Goal: Check status: Check status

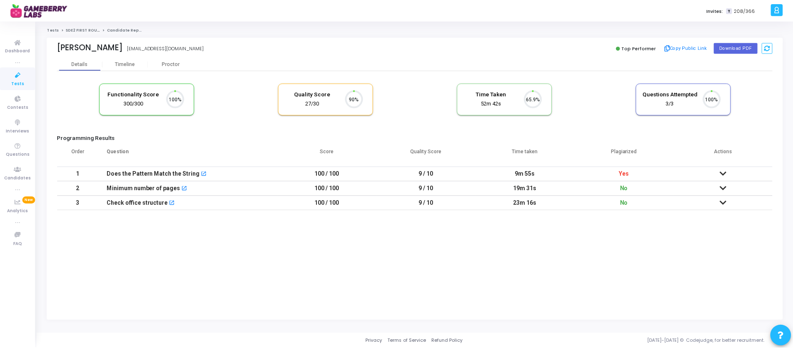
scroll to position [17, 21]
click at [126, 62] on div "Timeline" at bounding box center [126, 64] width 20 height 6
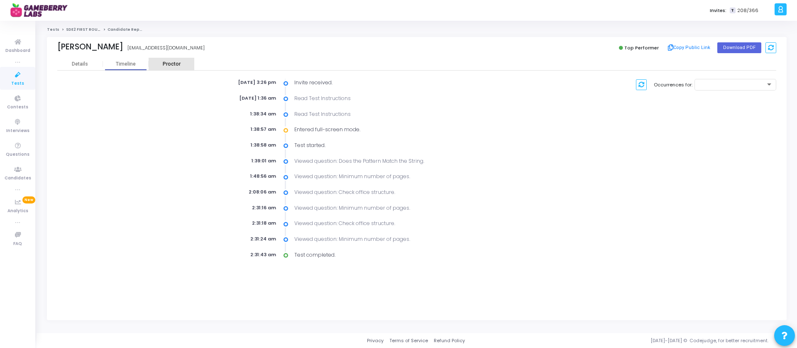
click at [173, 64] on div "Proctor" at bounding box center [172, 64] width 46 height 6
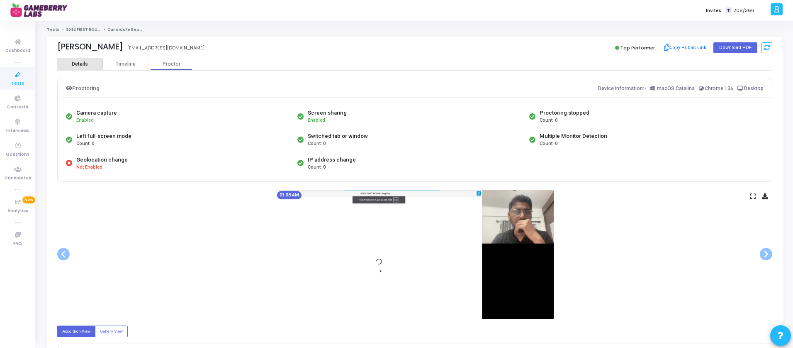
click at [79, 64] on div "Details" at bounding box center [80, 64] width 16 height 6
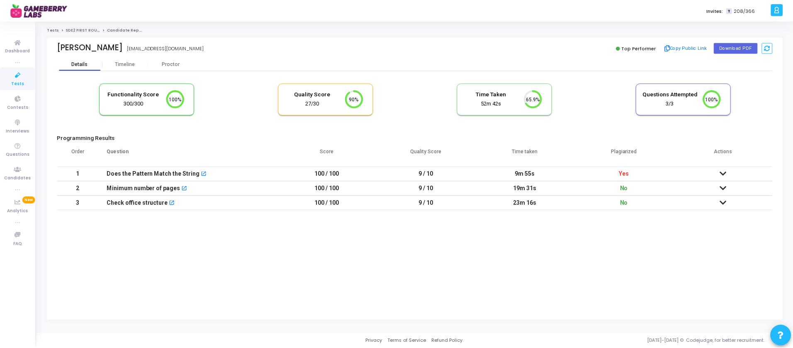
scroll to position [17, 21]
click at [727, 175] on icon at bounding box center [726, 174] width 7 height 6
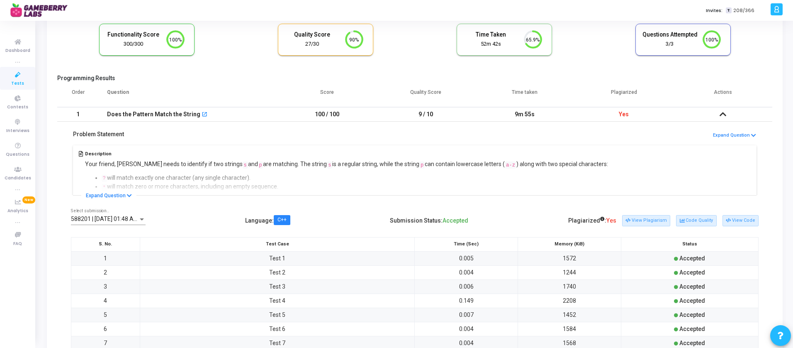
scroll to position [60, 0]
click at [113, 193] on button "Expand Question" at bounding box center [108, 194] width 55 height 8
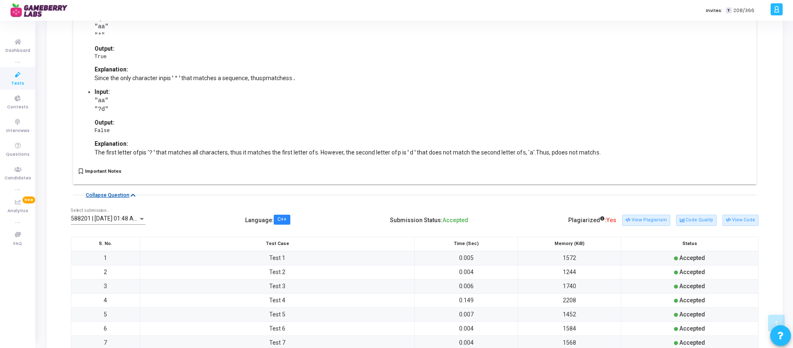
scroll to position [545, 0]
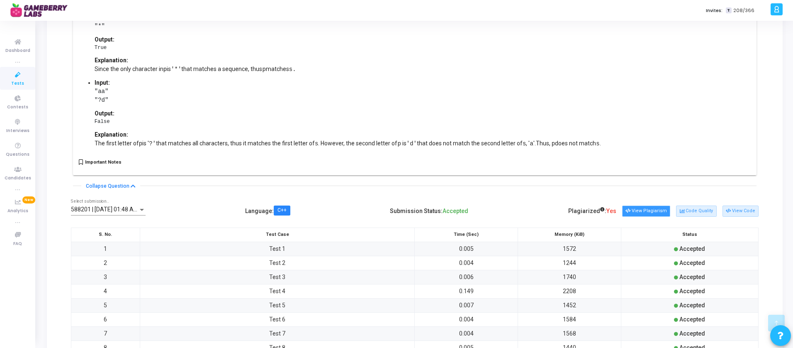
click at [652, 207] on button "View Plagiarism" at bounding box center [646, 210] width 48 height 11
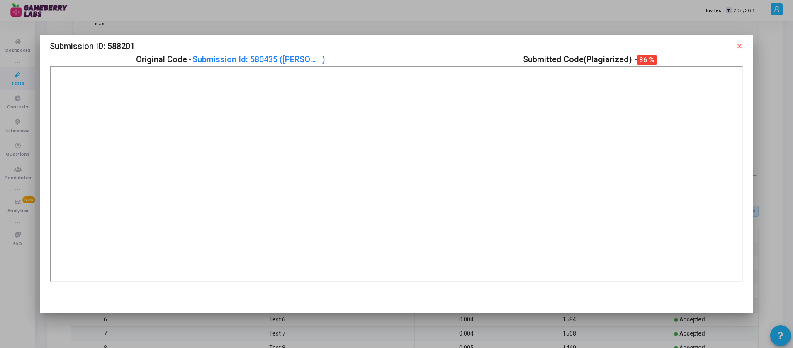
scroll to position [0, 0]
click at [275, 59] on link "Submission Id: 580435 ( Kancha Mounika )" at bounding box center [271, 59] width 157 height 13
click at [742, 46] on mat-icon "close" at bounding box center [739, 45] width 7 height 7
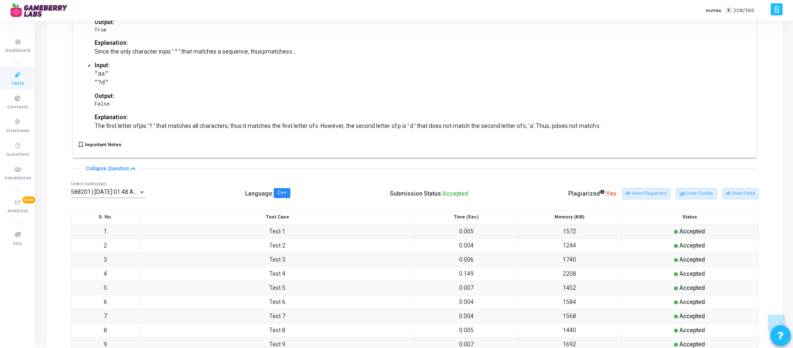
scroll to position [568, 0]
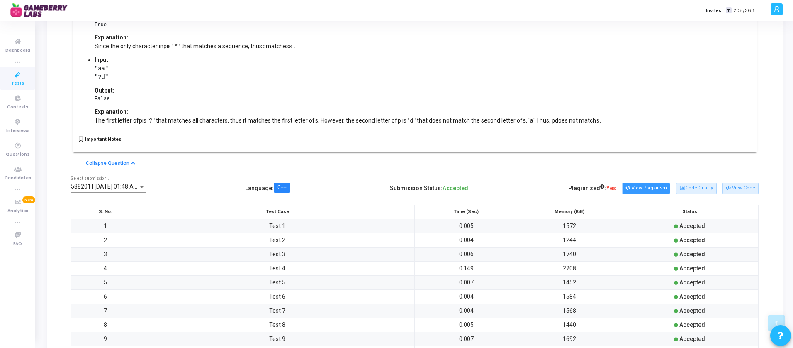
click at [653, 183] on button "View Plagiarism" at bounding box center [646, 188] width 48 height 11
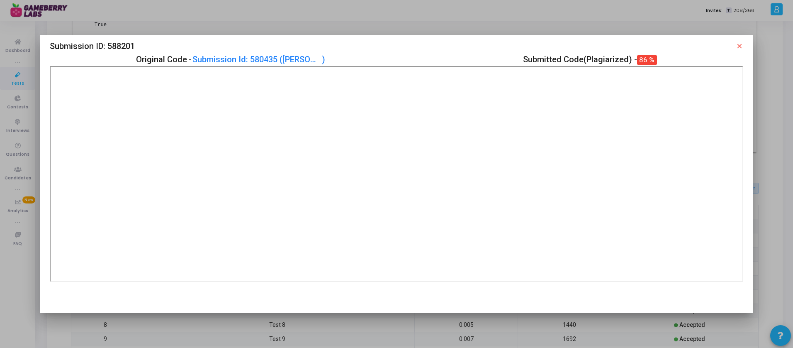
scroll to position [0, 0]
click at [743, 46] on mat-icon "close" at bounding box center [739, 45] width 7 height 7
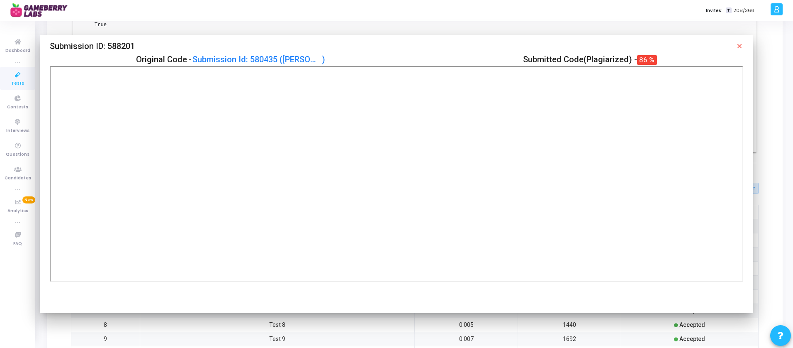
scroll to position [568, 0]
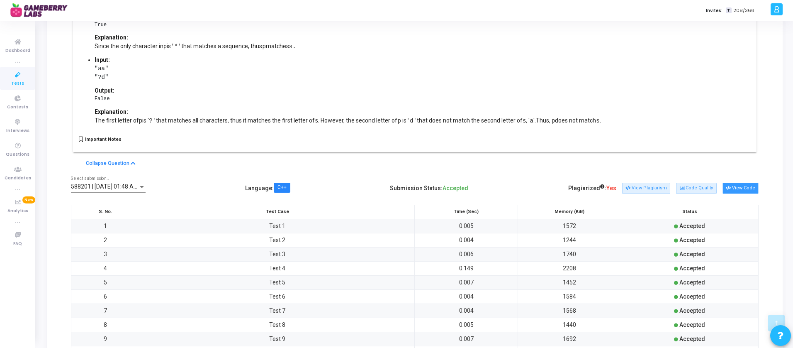
click at [747, 186] on button "View Code" at bounding box center [741, 188] width 36 height 11
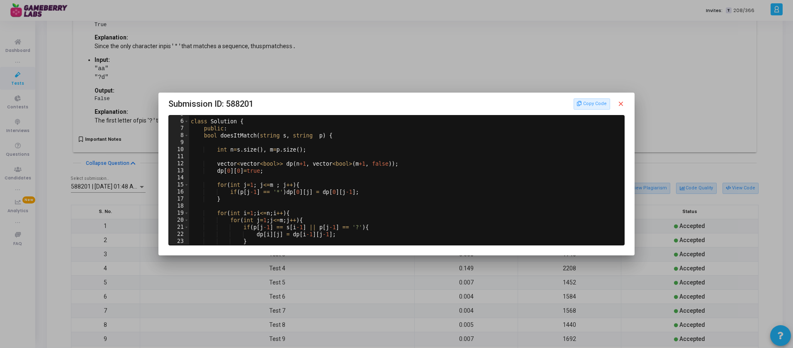
scroll to position [27, 0]
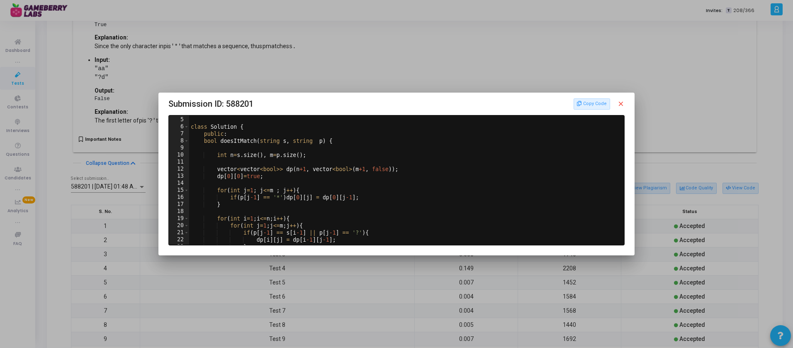
click at [624, 104] on mat-icon "close" at bounding box center [620, 103] width 7 height 7
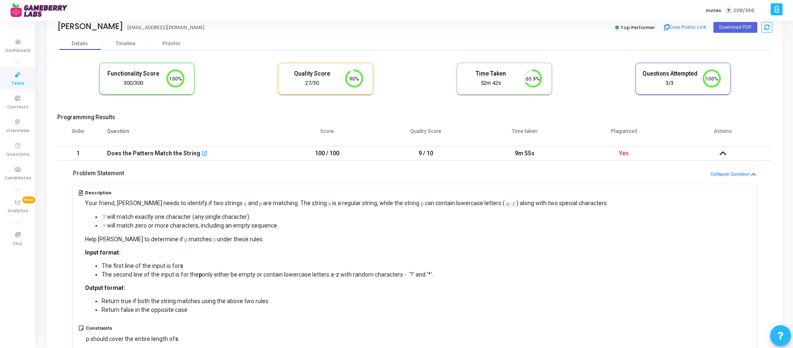
scroll to position [0, 0]
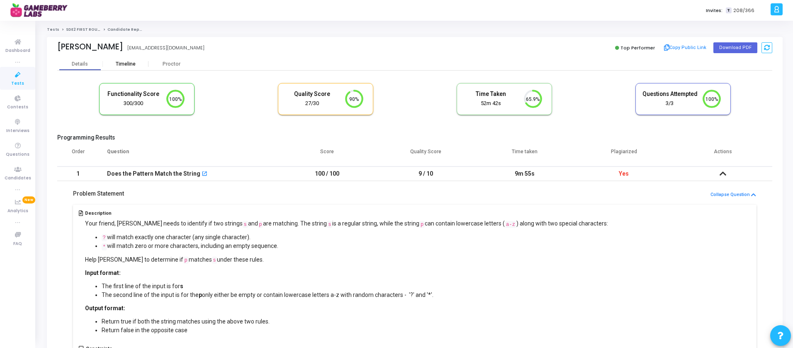
click at [120, 62] on div "Timeline" at bounding box center [126, 64] width 20 height 6
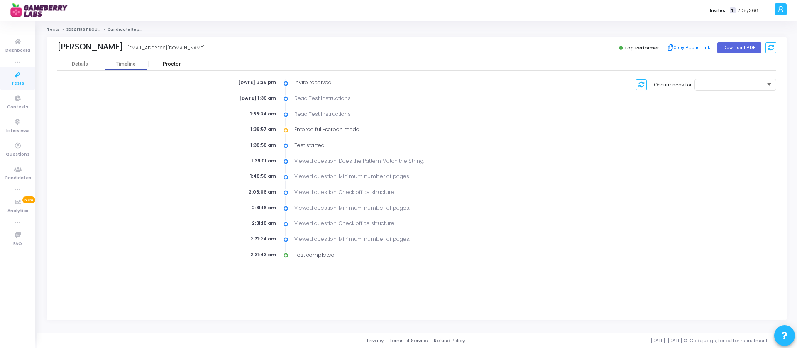
click at [180, 60] on div "Proctor" at bounding box center [172, 64] width 46 height 12
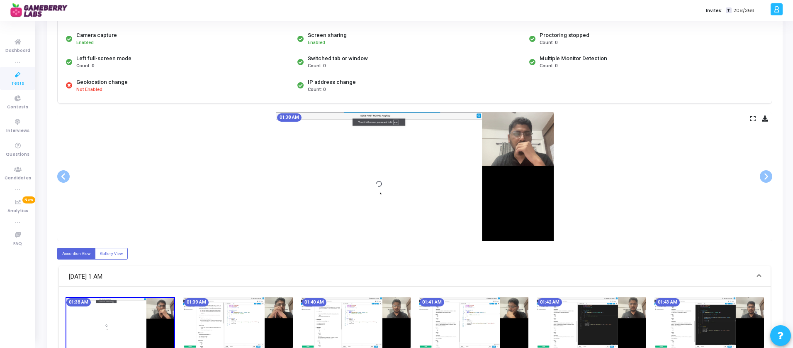
scroll to position [78, 0]
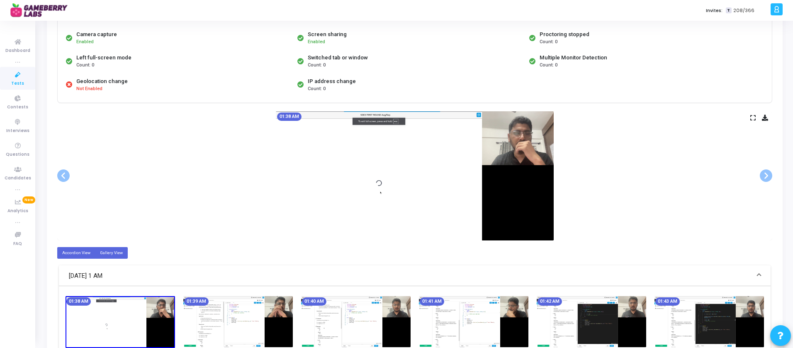
click at [103, 251] on label "Gallery View" at bounding box center [111, 252] width 33 height 11
click at [103, 251] on input "Gallery View" at bounding box center [102, 252] width 5 height 5
radio input "true"
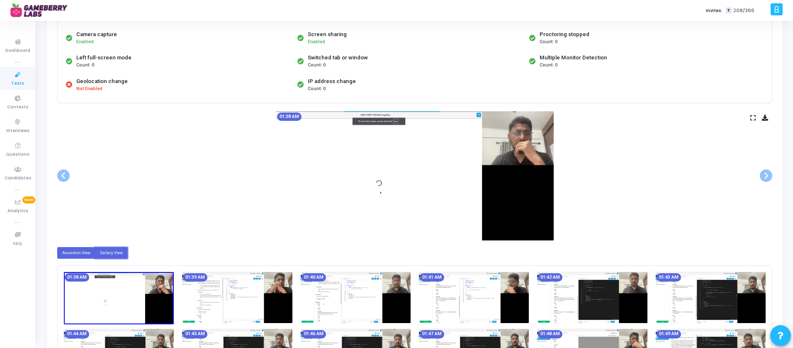
click at [73, 249] on label "Accordion View" at bounding box center [76, 252] width 38 height 11
click at [68, 250] on input "Accordion View" at bounding box center [64, 252] width 5 height 5
radio input "true"
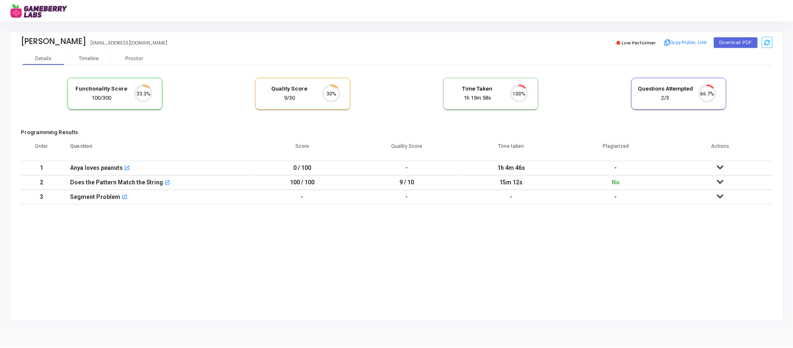
scroll to position [17, 21]
click at [95, 58] on div "Timeline" at bounding box center [89, 58] width 20 height 6
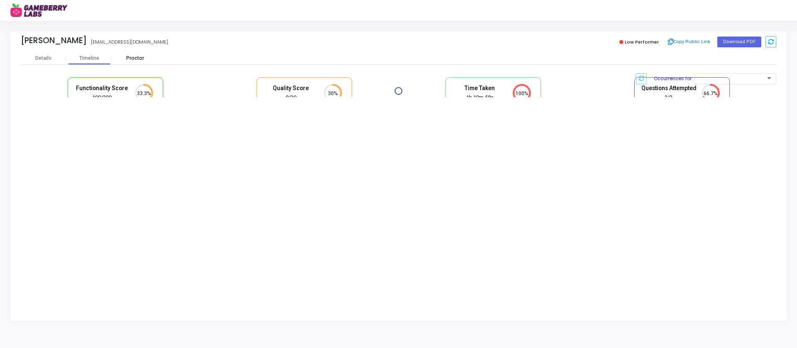
click at [135, 58] on div "Proctor" at bounding box center [135, 58] width 46 height 6
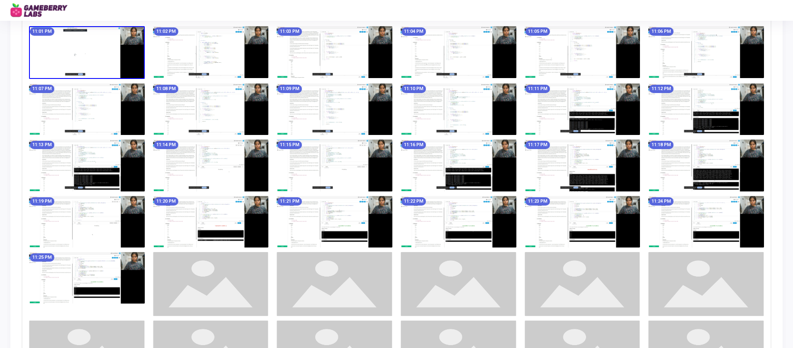
scroll to position [348, 0]
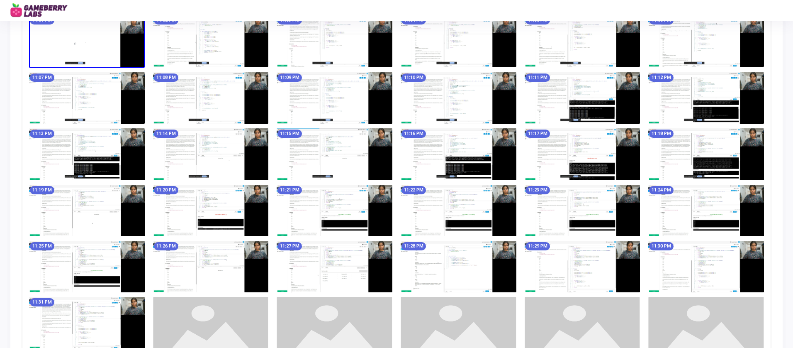
click at [261, 141] on img at bounding box center [211, 153] width 116 height 51
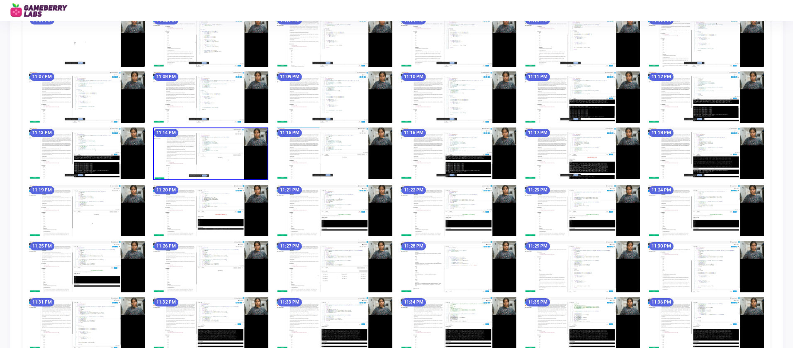
click at [249, 138] on img at bounding box center [211, 153] width 116 height 53
click at [254, 137] on img at bounding box center [211, 153] width 116 height 53
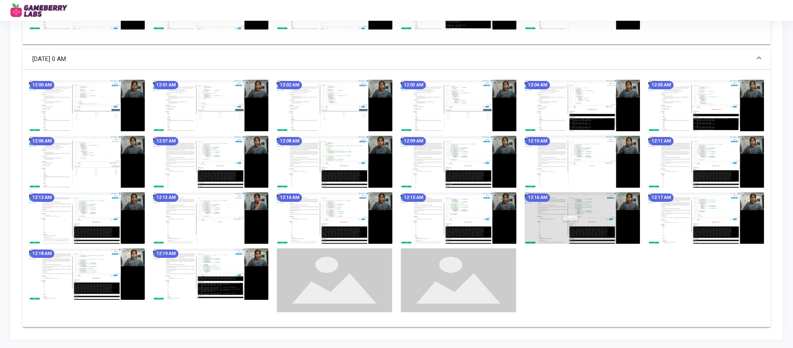
scroll to position [880, 0]
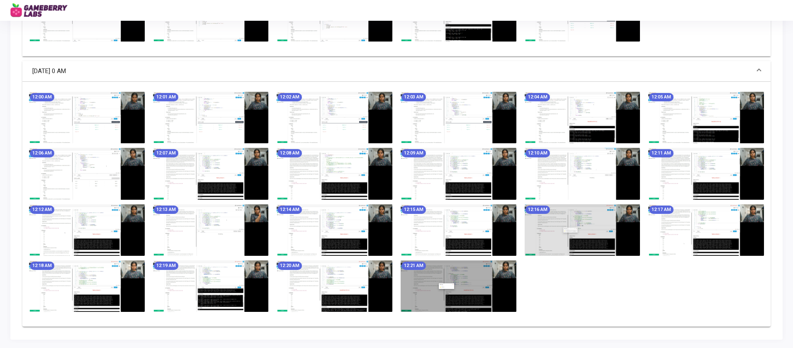
click at [314, 237] on img at bounding box center [335, 229] width 116 height 51
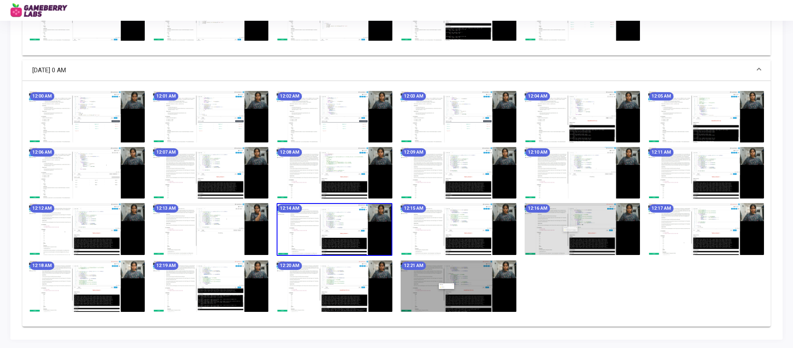
click at [314, 237] on img at bounding box center [335, 229] width 116 height 53
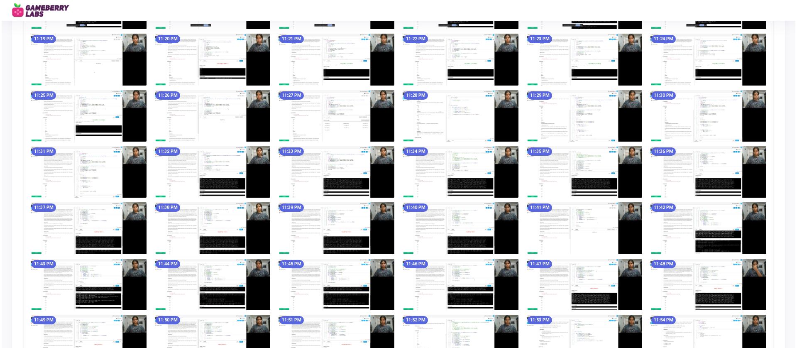
scroll to position [0, 0]
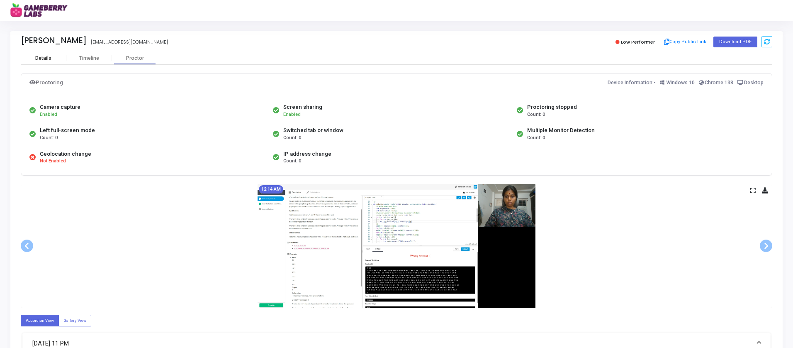
click at [46, 57] on div "Details" at bounding box center [43, 58] width 16 height 6
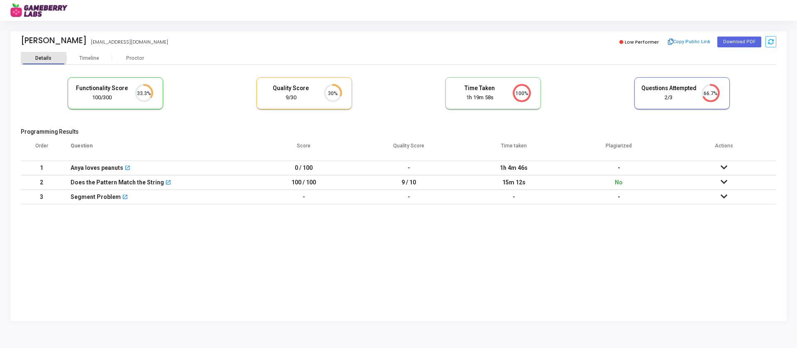
scroll to position [17, 21]
